Goal: Navigation & Orientation: Find specific page/section

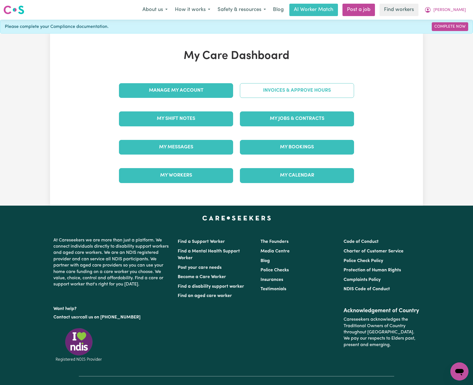
click at [337, 98] on link "Invoices & Approve Hours" at bounding box center [297, 90] width 114 height 15
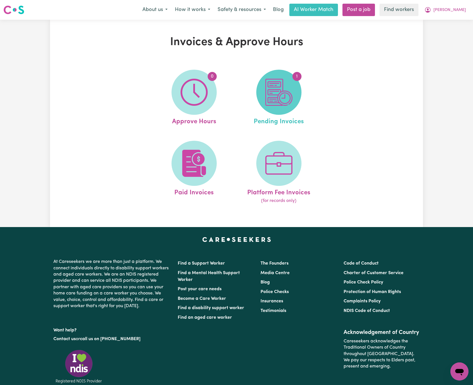
click at [295, 91] on span "1" at bounding box center [278, 92] width 45 height 45
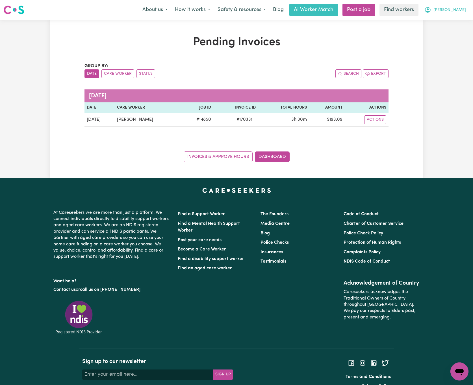
click at [460, 8] on span "[PERSON_NAME]" at bounding box center [449, 10] width 32 height 6
click at [458, 22] on link "My Dashboard" at bounding box center [446, 22] width 45 height 11
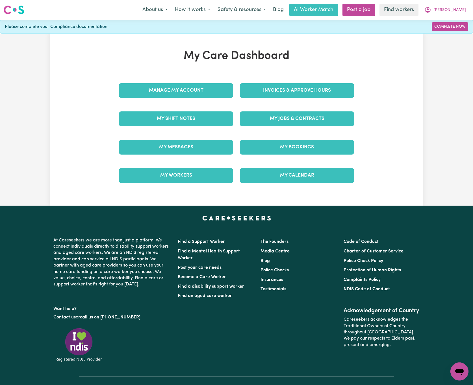
drag, startPoint x: 226, startPoint y: 88, endPoint x: 233, endPoint y: 90, distance: 7.2
click at [227, 89] on link "Manage My Account" at bounding box center [176, 90] width 114 height 15
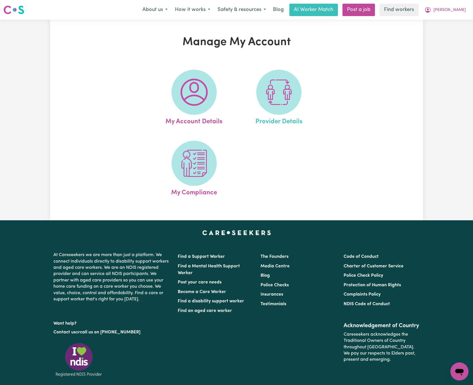
click at [305, 93] on link "Provider Details" at bounding box center [278, 98] width 81 height 57
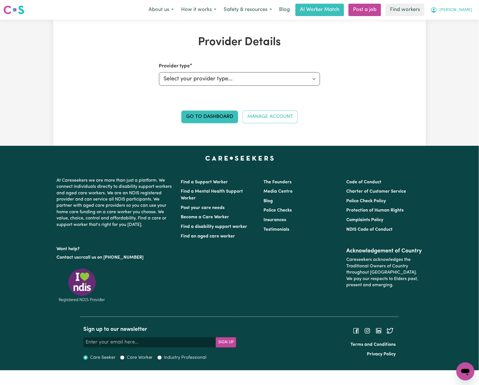
click at [466, 11] on span "[PERSON_NAME]" at bounding box center [455, 10] width 32 height 6
click at [463, 22] on link "My Dashboard" at bounding box center [453, 22] width 45 height 11
